Goal: Check status

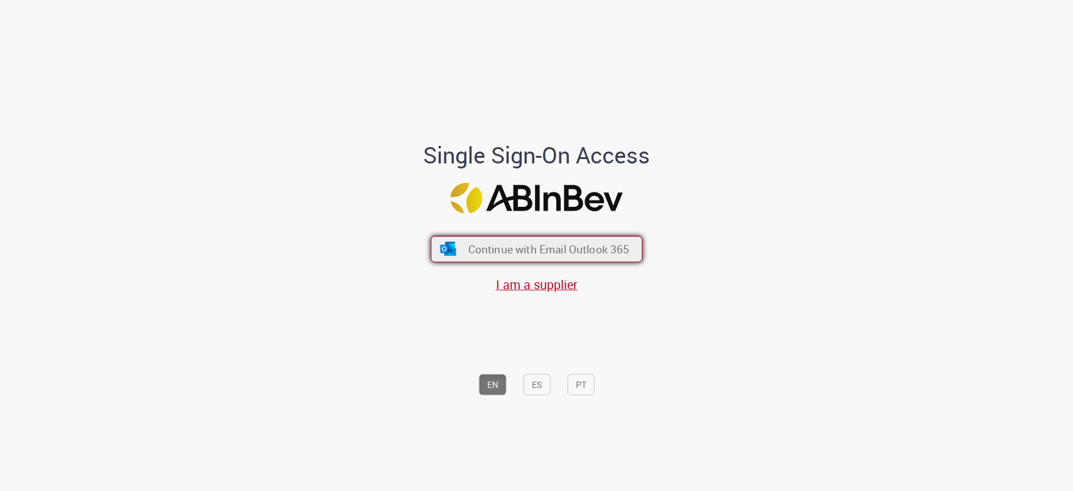
click at [533, 250] on span "Continue with Email Outlook 365" at bounding box center [548, 249] width 161 height 14
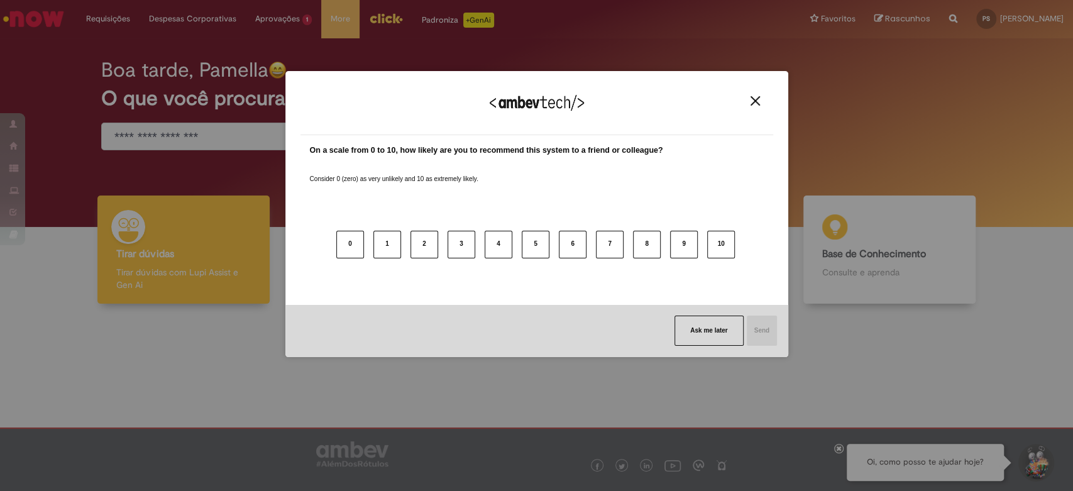
click at [756, 101] on img "Close" at bounding box center [754, 100] width 9 height 9
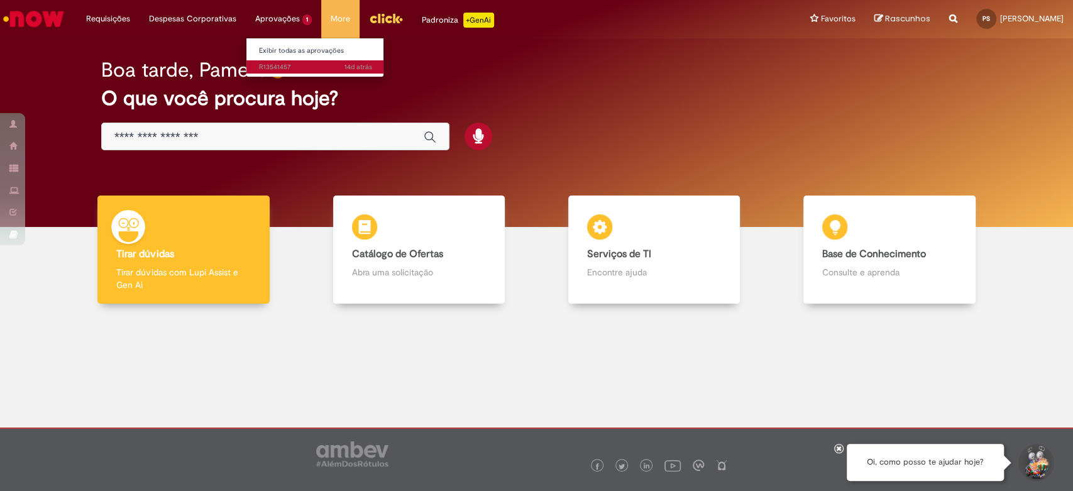
click at [275, 71] on span "14d atrás 14 dias atrás R13541457" at bounding box center [315, 67] width 113 height 10
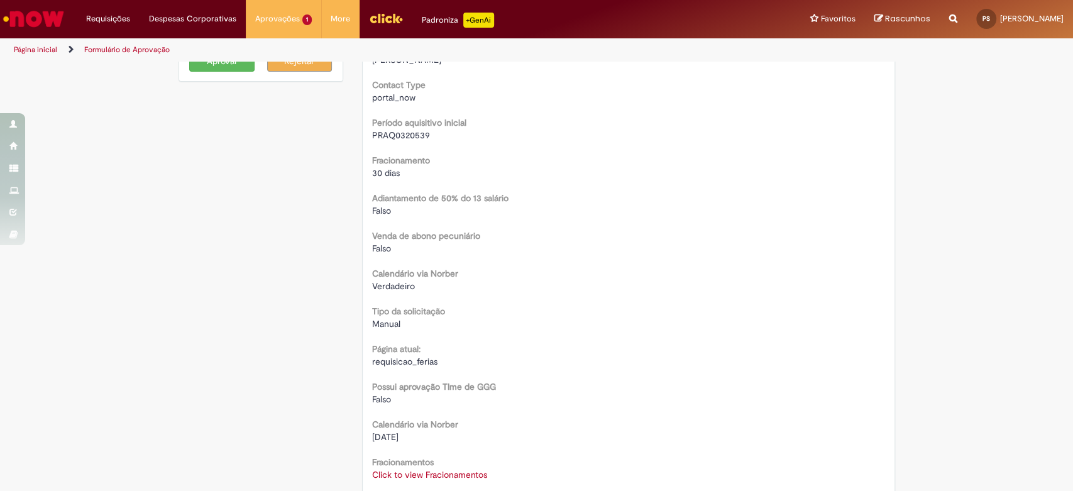
scroll to position [200, 0]
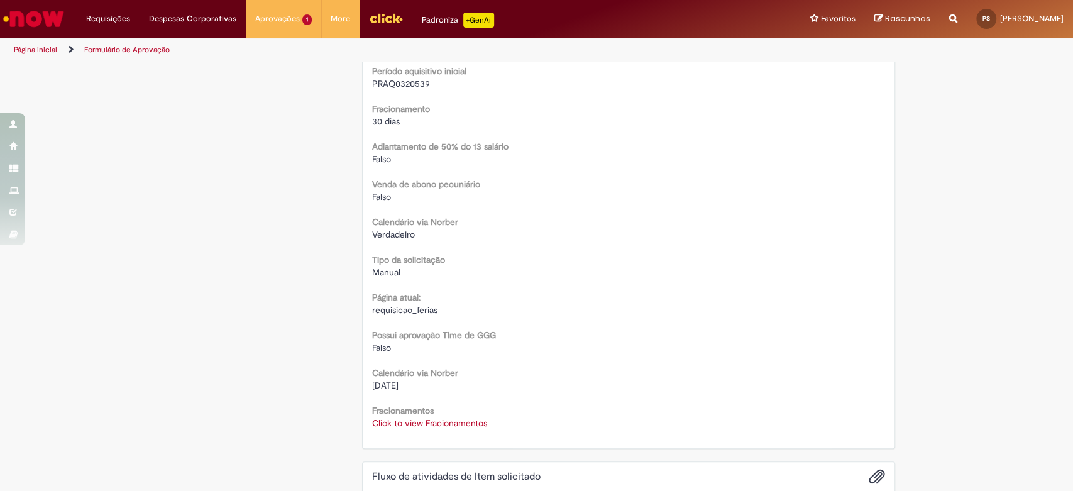
drag, startPoint x: 366, startPoint y: 380, endPoint x: 417, endPoint y: 380, distance: 50.9
click at [417, 380] on div "05/01/2026" at bounding box center [628, 385] width 513 height 13
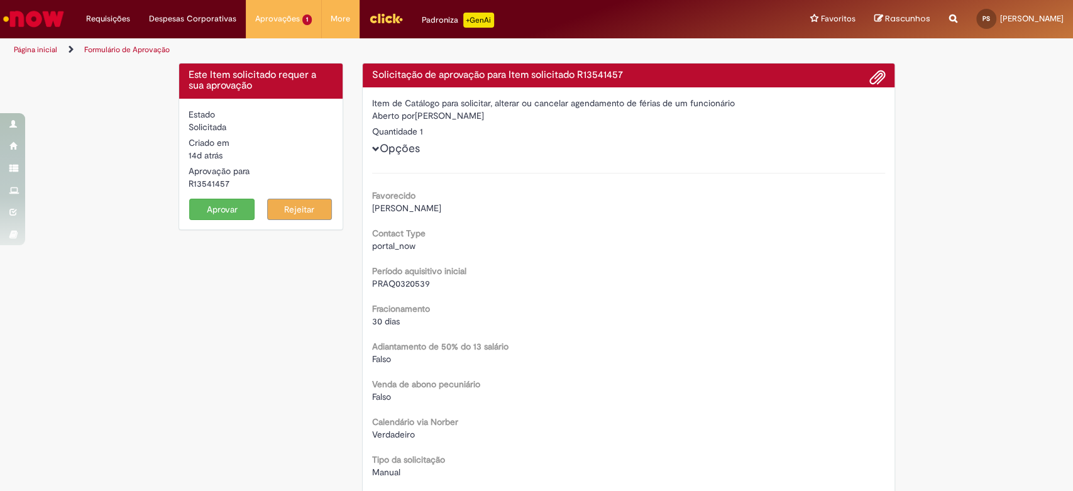
scroll to position [349, 0]
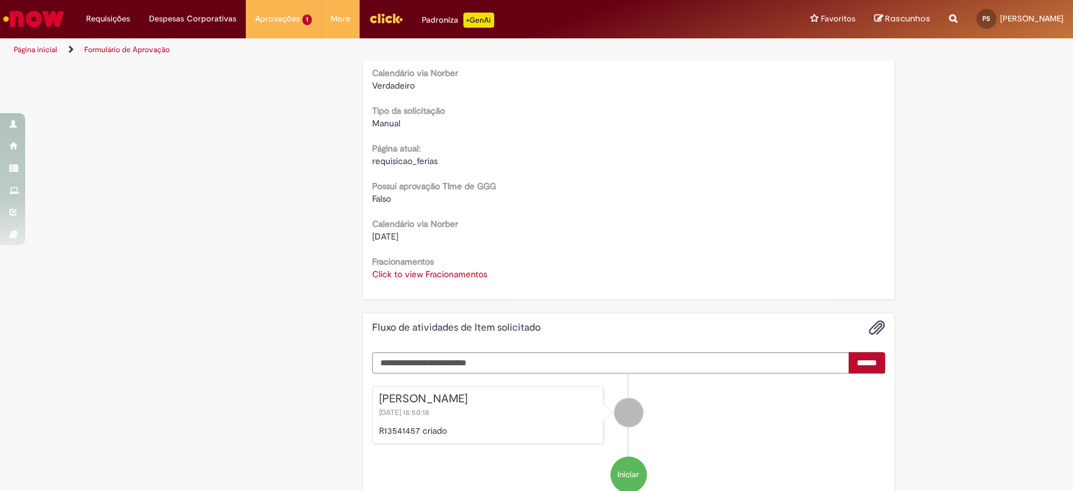
click at [393, 236] on span "05/01/2026" at bounding box center [385, 236] width 26 height 11
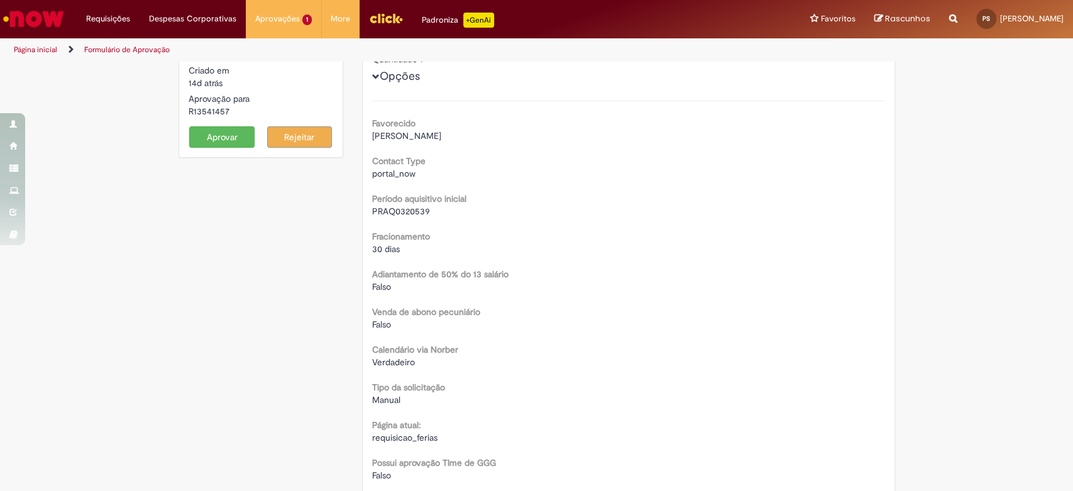
scroll to position [0, 0]
